Goal: Entertainment & Leisure: Consume media (video, audio)

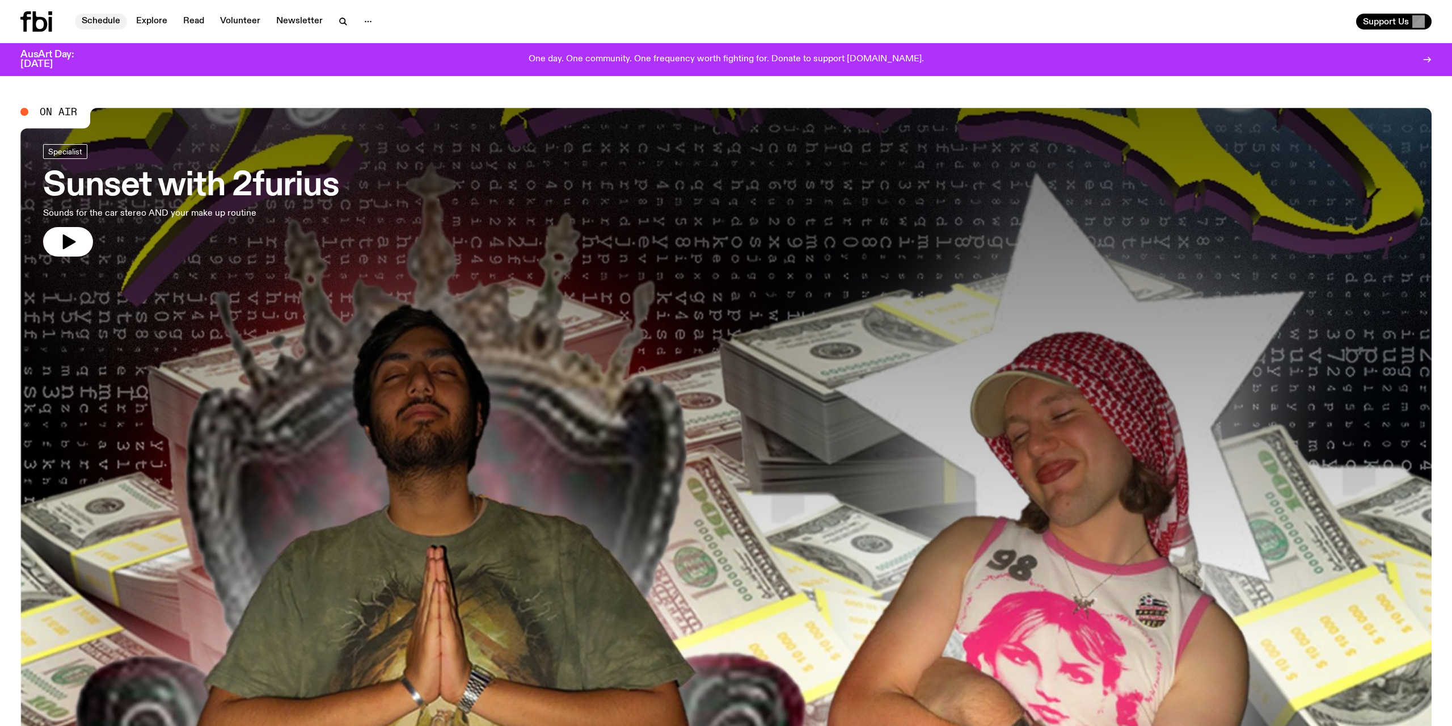
click at [107, 21] on link "Schedule" at bounding box center [101, 22] width 52 height 16
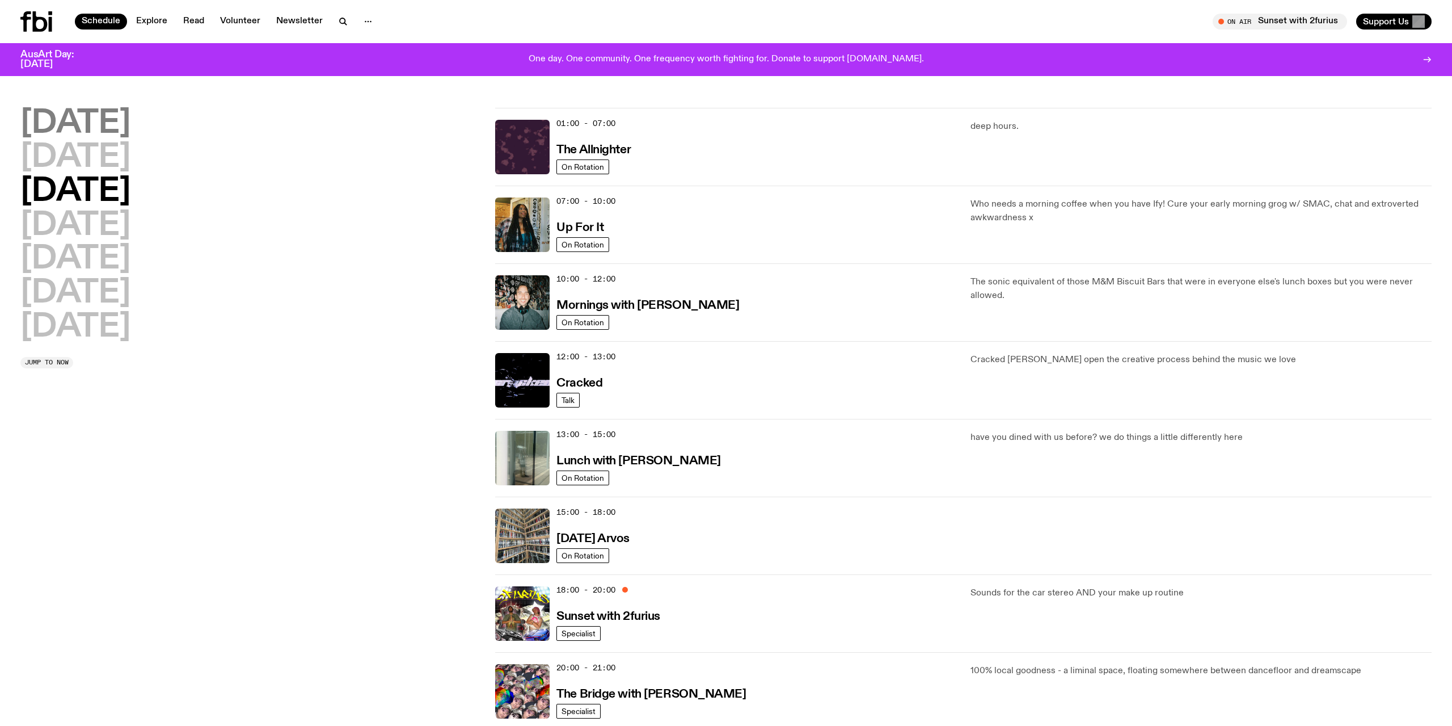
click at [123, 120] on h2 "[DATE]" at bounding box center [75, 124] width 110 height 32
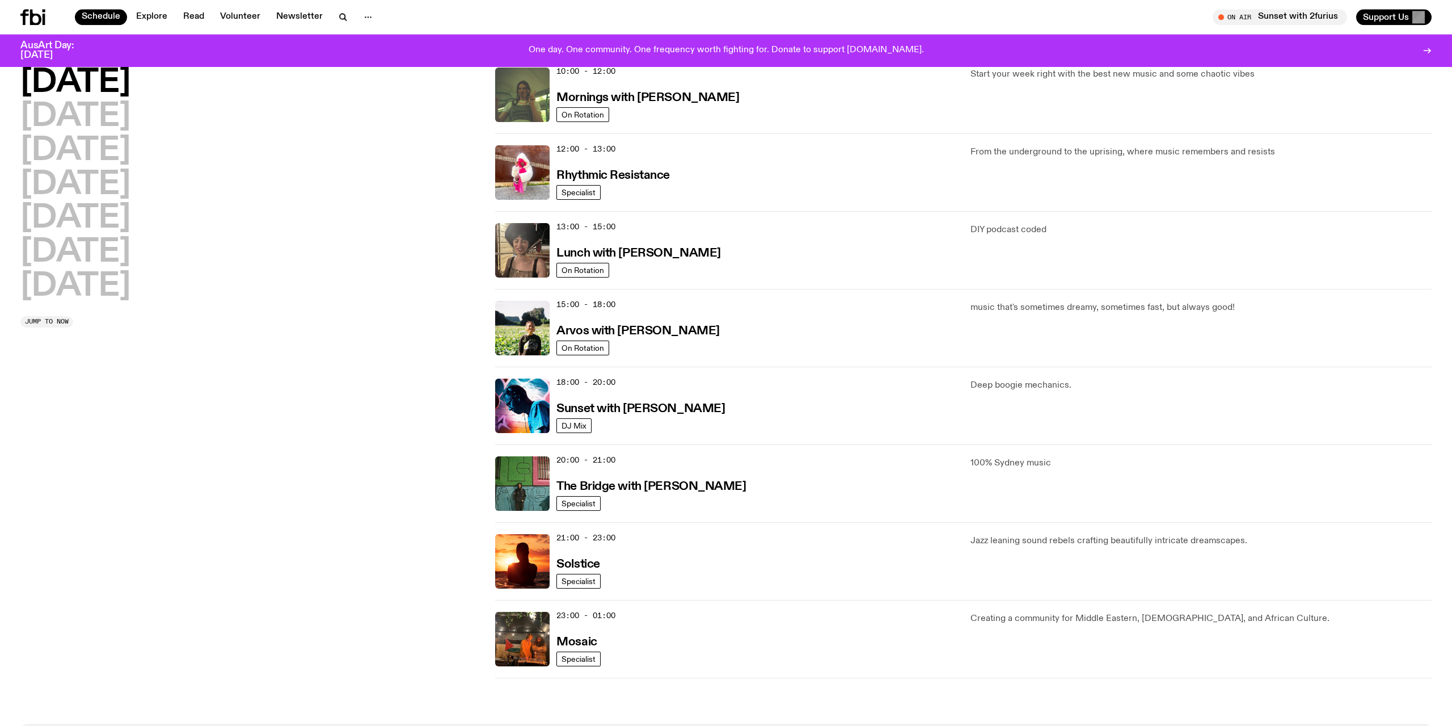
scroll to position [205, 0]
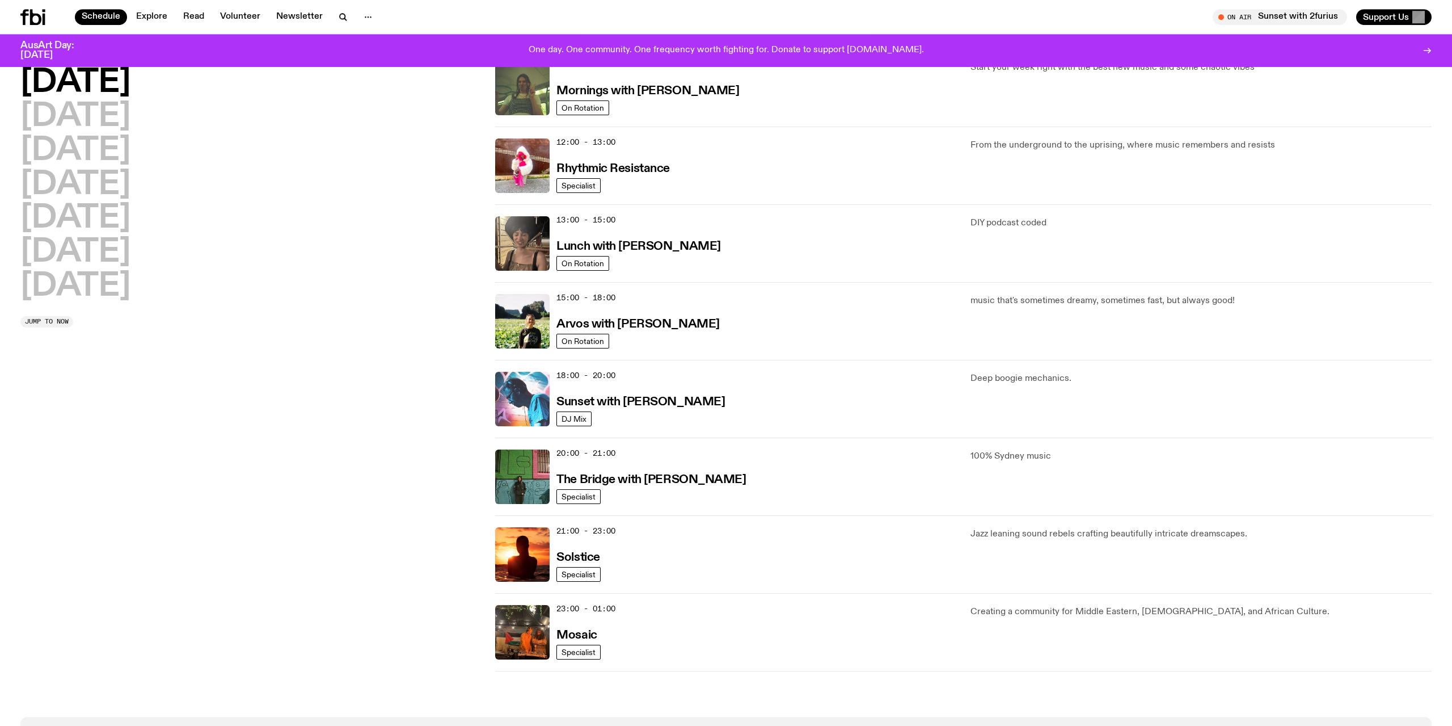
click at [524, 402] on img at bounding box center [522, 399] width 54 height 54
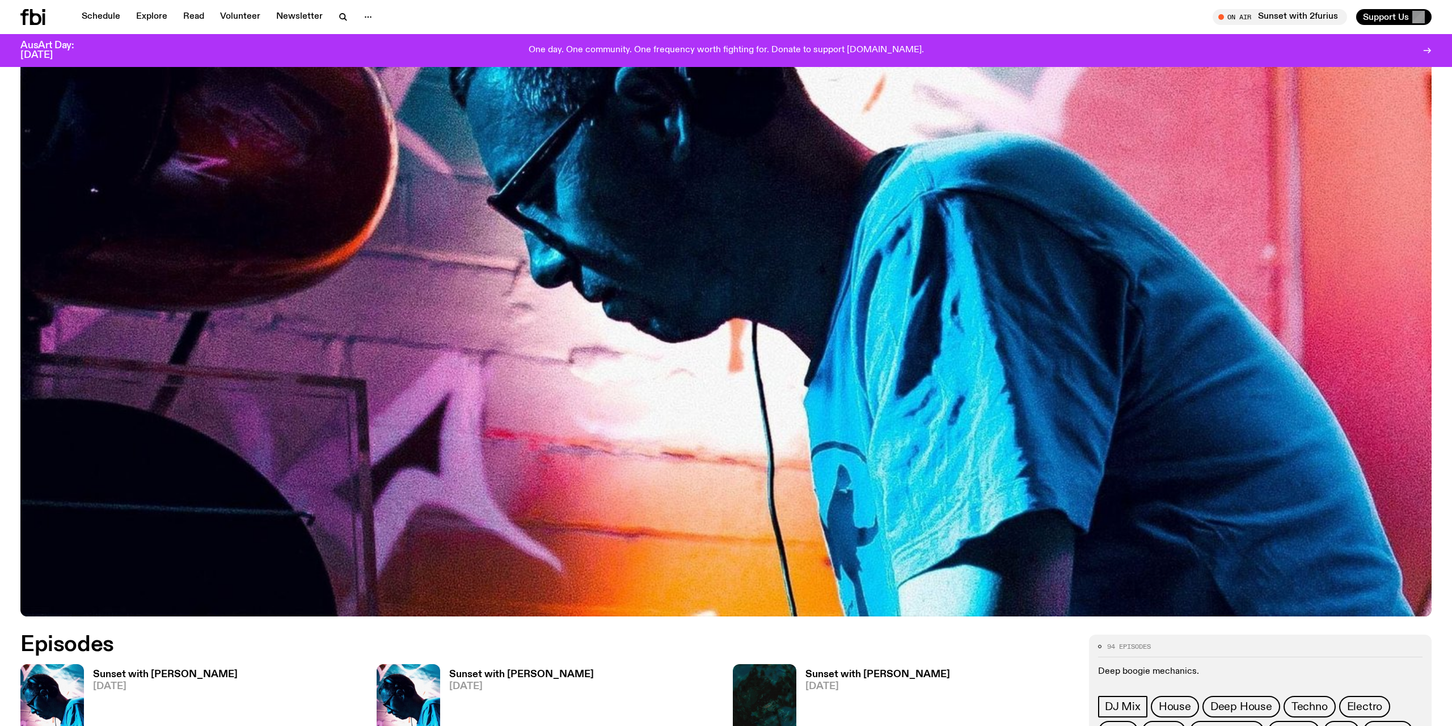
scroll to position [686, 0]
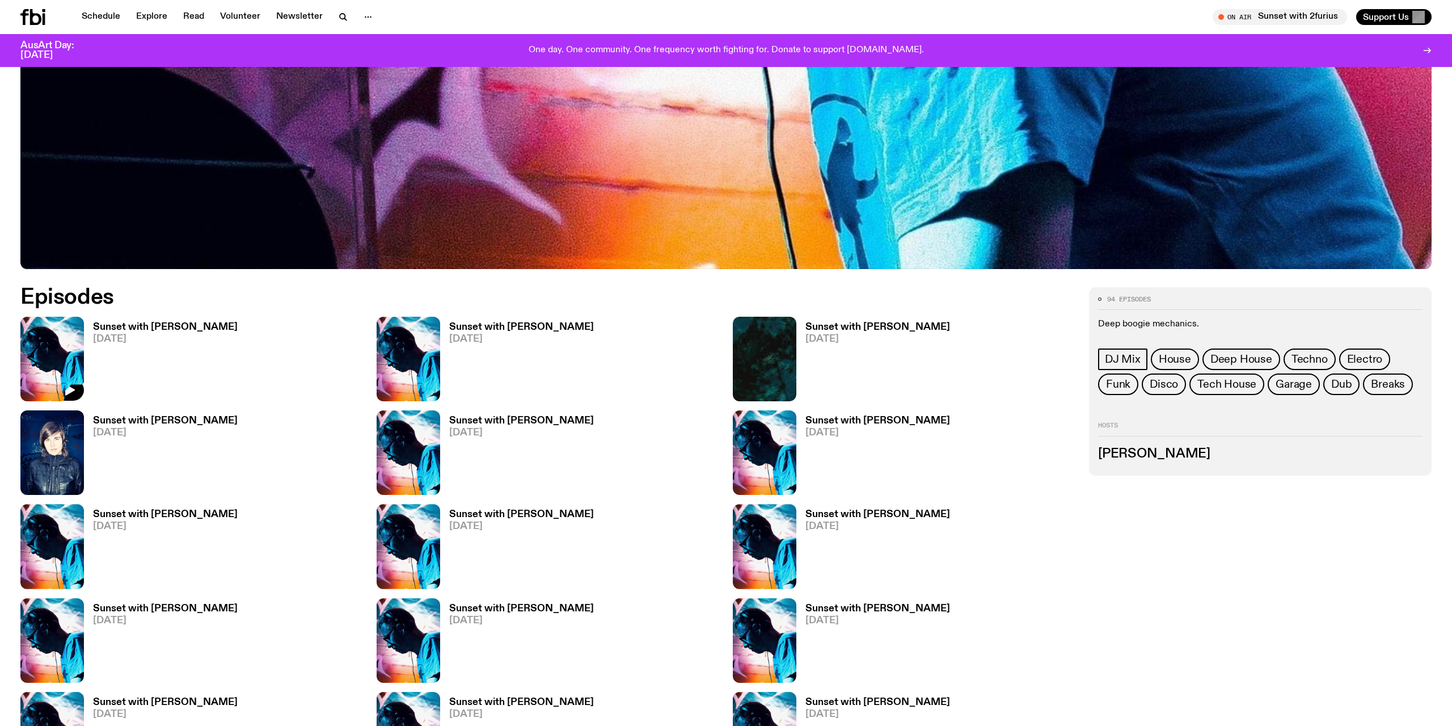
click at [57, 353] on img at bounding box center [52, 359] width 64 height 85
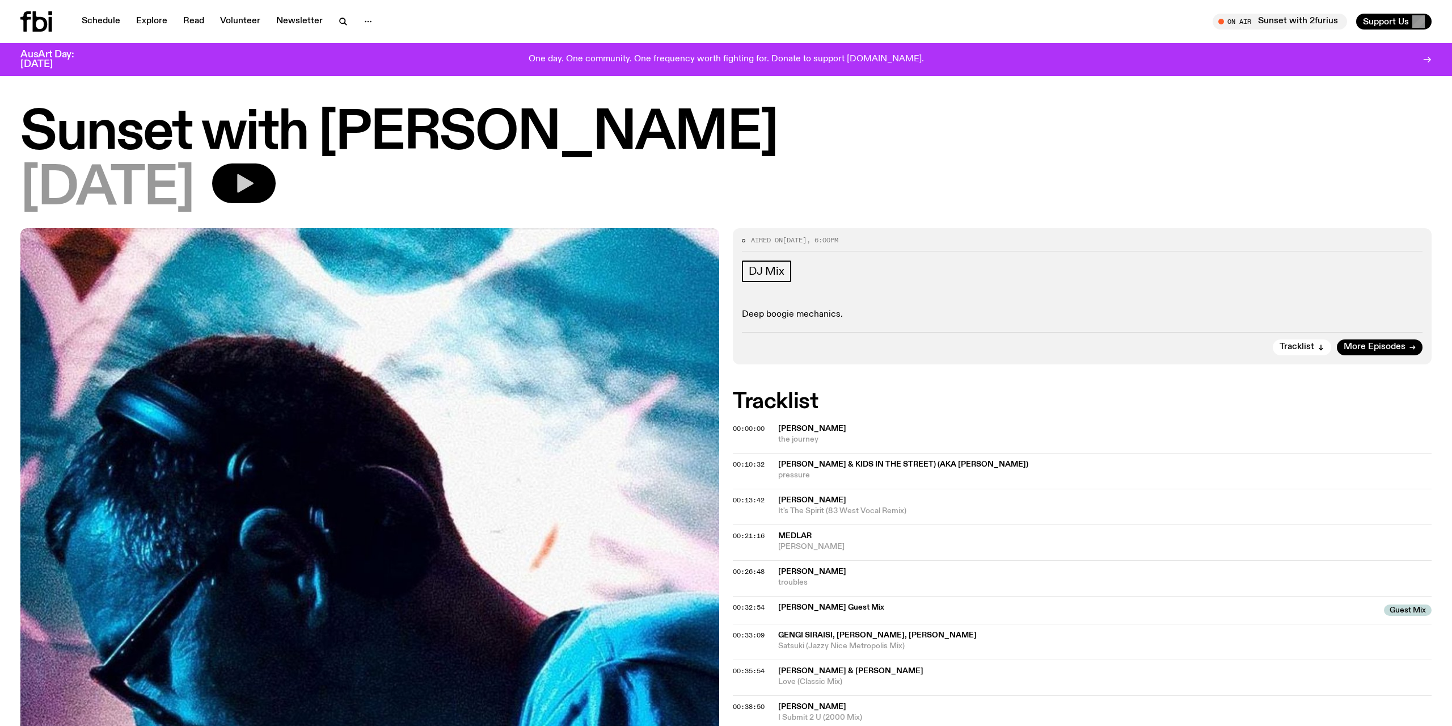
click at [254, 184] on icon "button" at bounding box center [245, 183] width 16 height 19
